Goal: Task Accomplishment & Management: Manage account settings

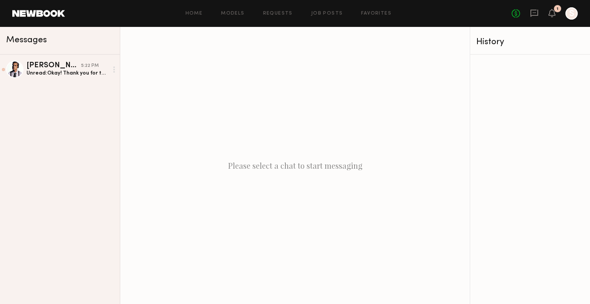
click at [551, 19] on div "No fees up to $5,000 1 S" at bounding box center [544, 13] width 66 height 12
click at [555, 12] on icon at bounding box center [551, 13] width 7 height 8
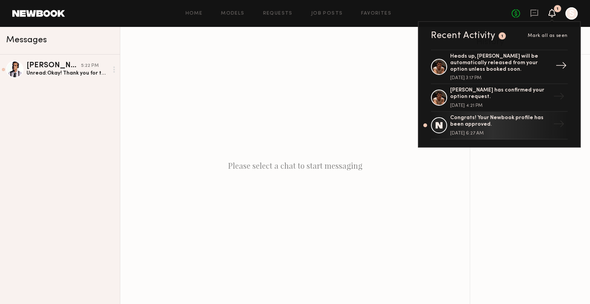
click at [512, 77] on div "[DATE] 3:17 PM" at bounding box center [500, 78] width 100 height 5
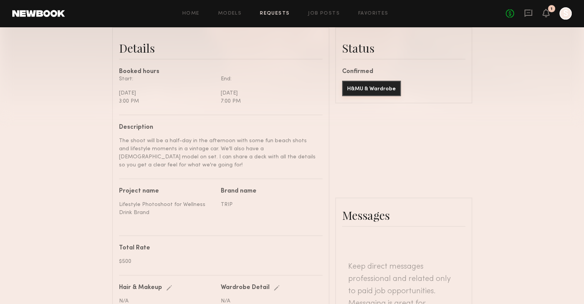
click at [378, 95] on button "H&MU & Wardrobe" at bounding box center [371, 88] width 59 height 15
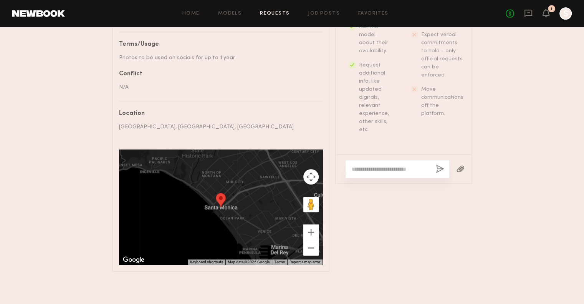
scroll to position [476, 0]
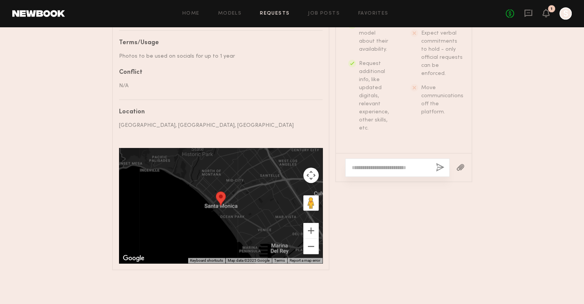
click at [409, 171] on textarea at bounding box center [391, 168] width 78 height 8
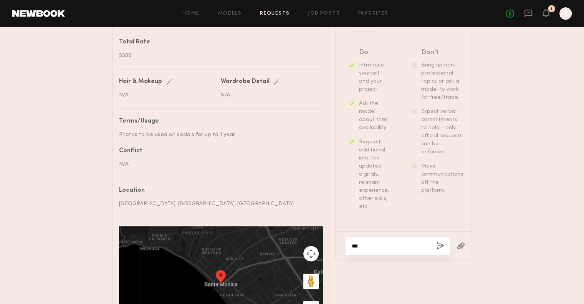
scroll to position [284, 0]
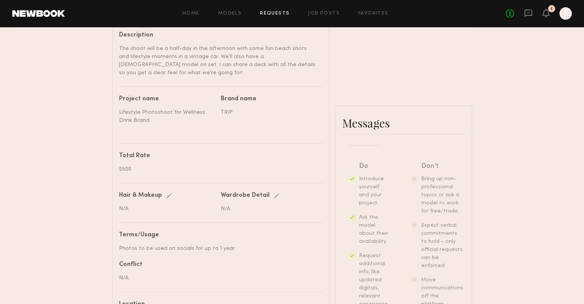
type textarea "**"
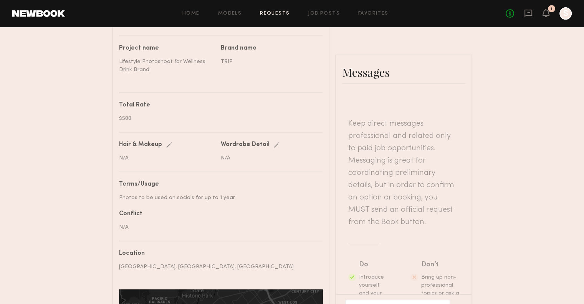
scroll to position [331, 0]
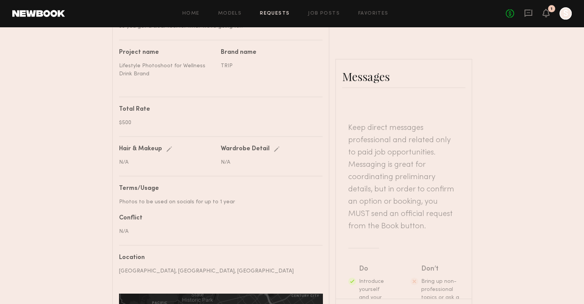
click at [547, 8] on div "No fees up to $5,000 1 S" at bounding box center [539, 13] width 66 height 12
click at [547, 14] on icon at bounding box center [546, 12] width 6 height 5
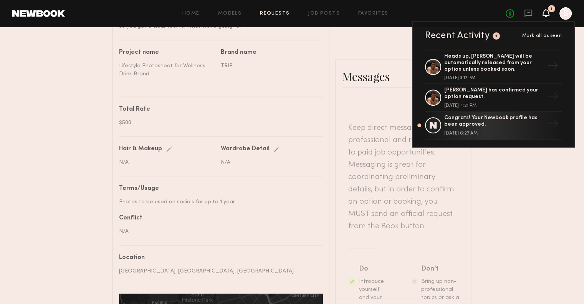
click at [563, 21] on header "Home Models Requests Job Posts Favorites Sign Out No fees up to $5,000 1 Recent…" at bounding box center [292, 13] width 584 height 27
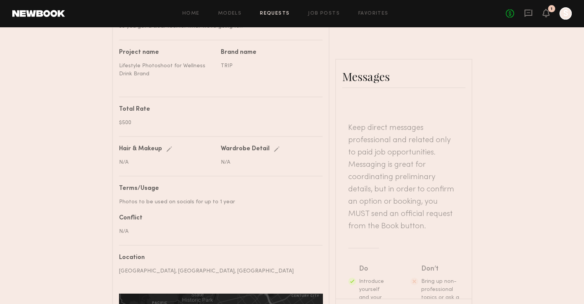
click at [565, 17] on div at bounding box center [565, 13] width 12 height 12
click at [521, 6] on header "Home Models Requests Job Posts Favorites Sign Out No fees up to $5,000 1 S" at bounding box center [292, 13] width 584 height 27
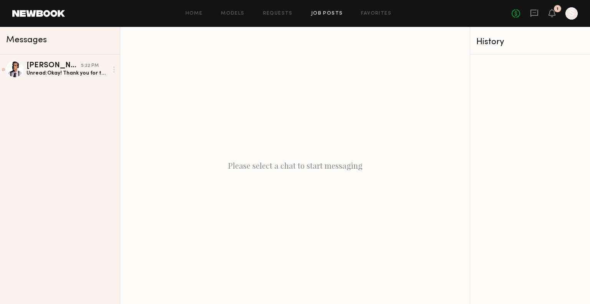
click at [327, 12] on link "Job Posts" at bounding box center [327, 13] width 32 height 5
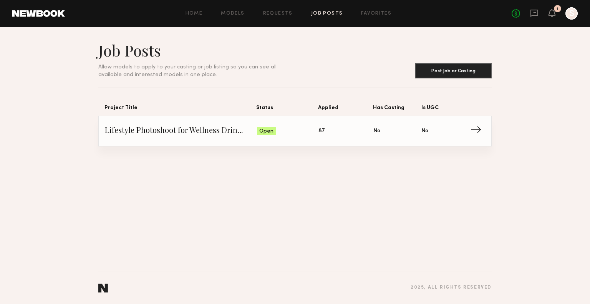
click at [293, 135] on span "Status: Open" at bounding box center [288, 131] width 62 height 12
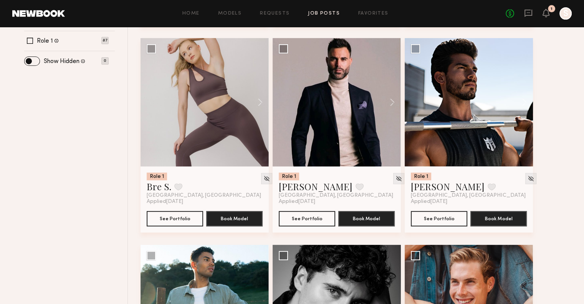
scroll to position [307, 0]
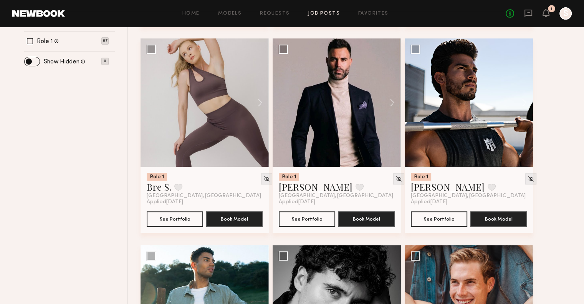
click at [567, 22] on header "Home Models Requests Job Posts Favorites Sign Out No fees up to $5,000 1 S" at bounding box center [292, 13] width 584 height 27
click at [568, 13] on div at bounding box center [565, 13] width 12 height 12
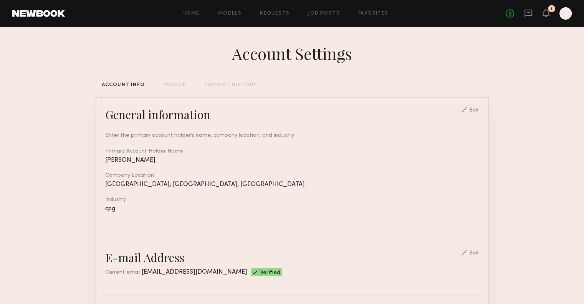
click at [233, 84] on div "PAYMENT HISTORY" at bounding box center [230, 85] width 53 height 5
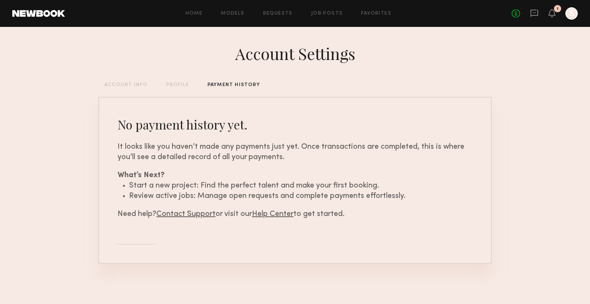
click at [132, 91] on div "Account Settings ACCOUNT INFO PROFILE PAYMENT HISTORY No payment history yet. I…" at bounding box center [294, 164] width 393 height 275
click at [140, 87] on div "ACCOUNT INFO" at bounding box center [125, 85] width 43 height 5
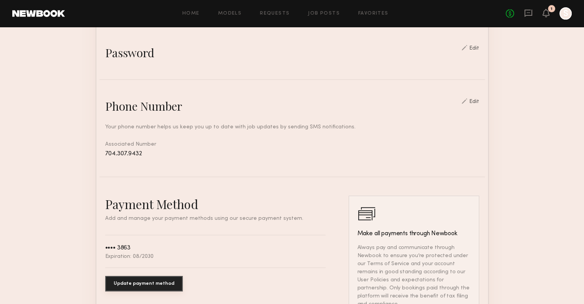
scroll to position [416, 0]
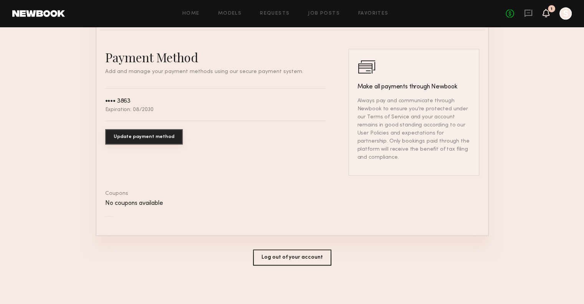
click at [547, 10] on icon at bounding box center [546, 12] width 6 height 5
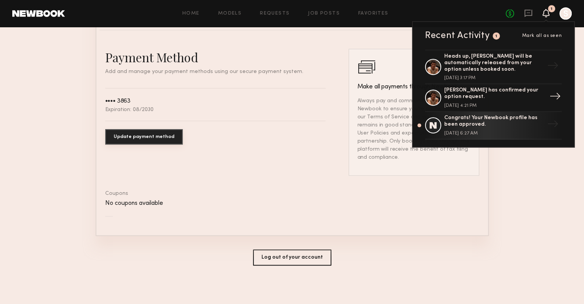
click at [429, 98] on div at bounding box center [433, 97] width 16 height 16
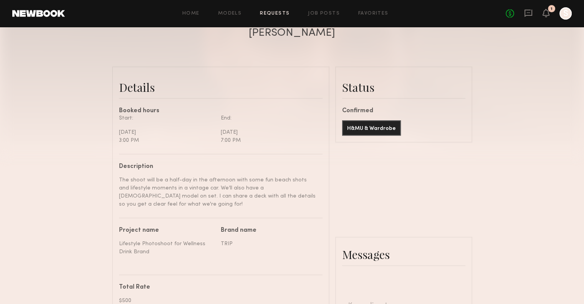
scroll to position [154, 0]
